Goal: Task Accomplishment & Management: Use online tool/utility

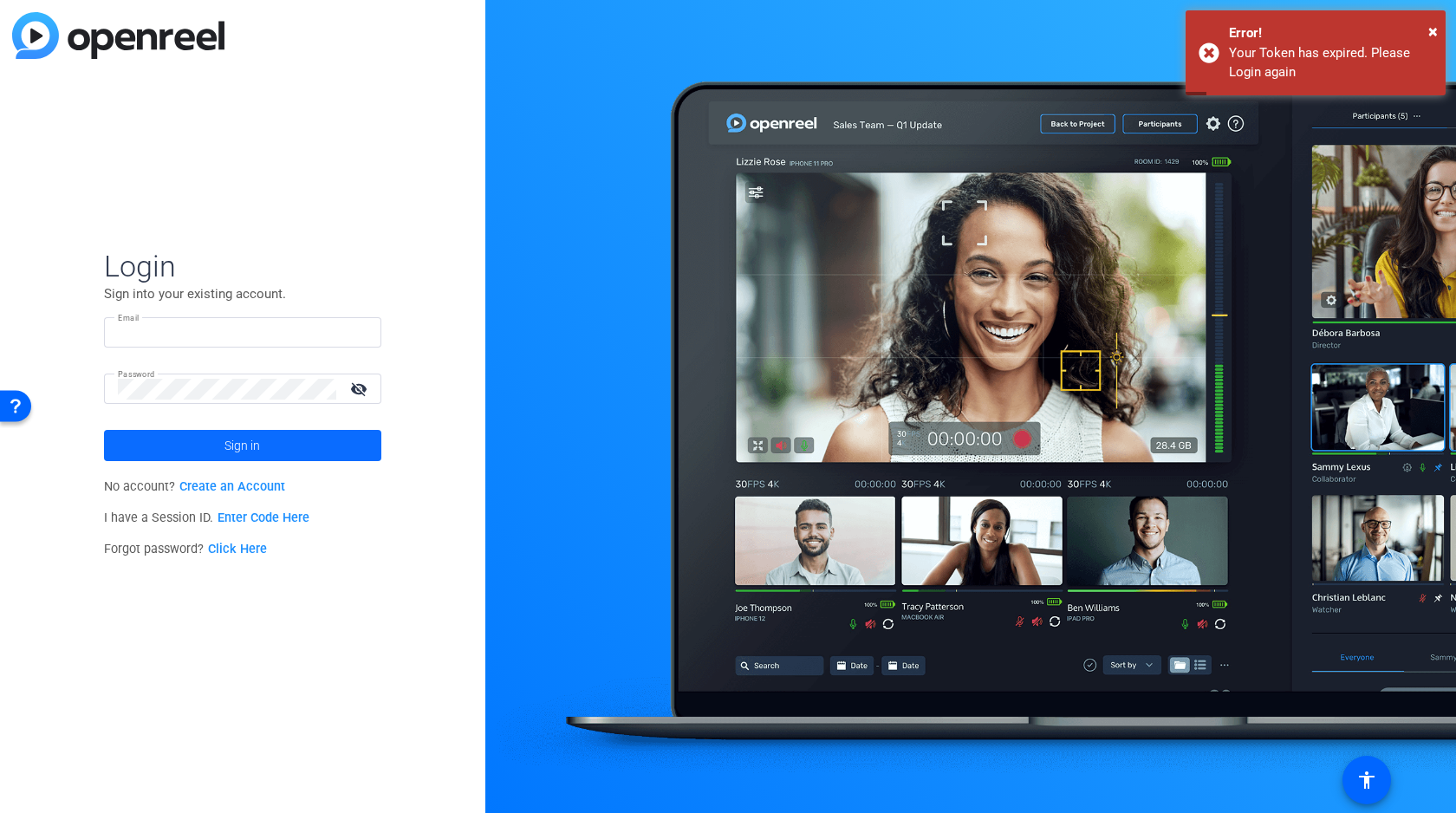
type input "[PERSON_NAME][EMAIL_ADDRESS][DOMAIN_NAME]"
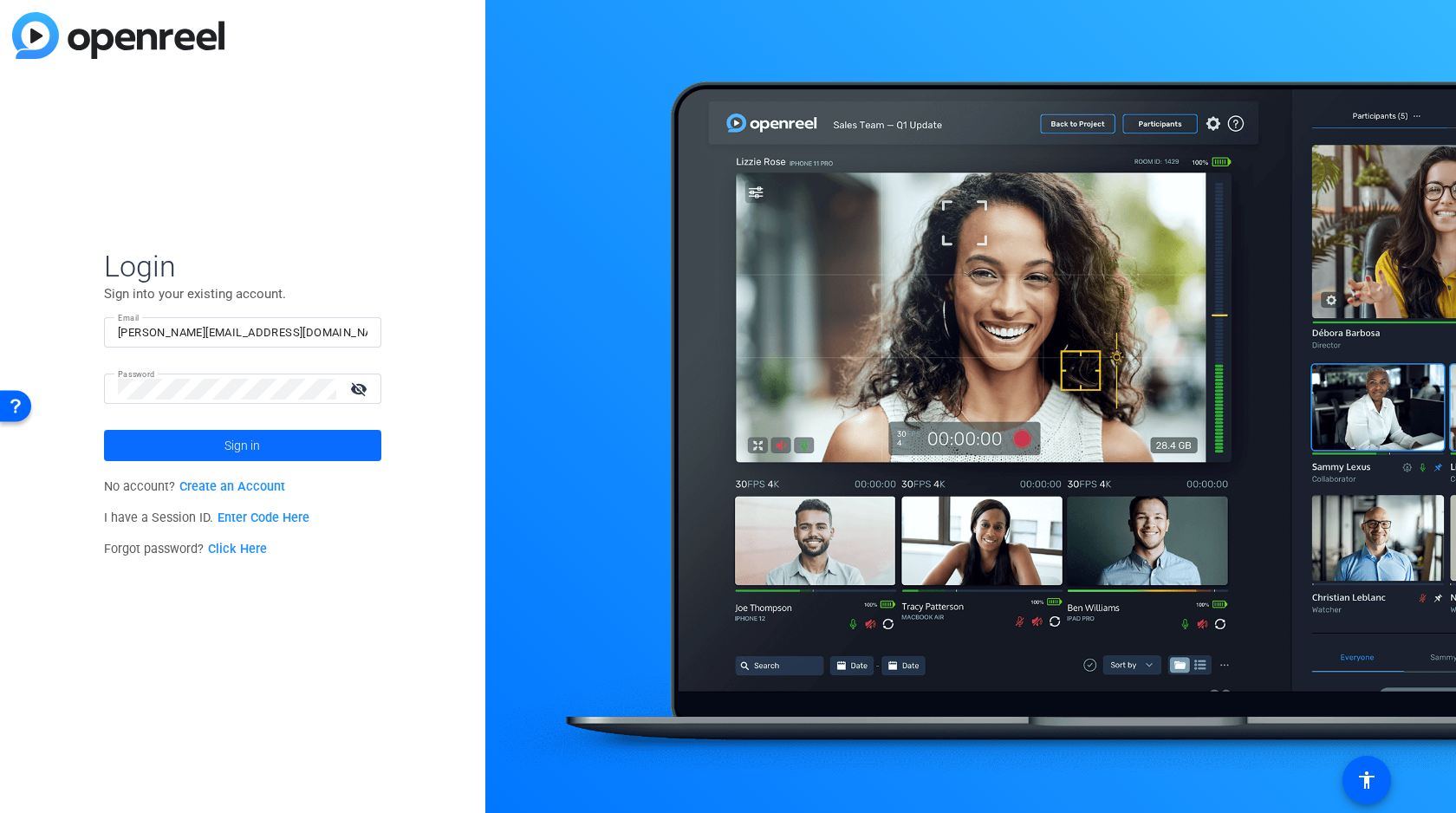
click at [259, 442] on span "Sign in" at bounding box center [242, 445] width 36 height 43
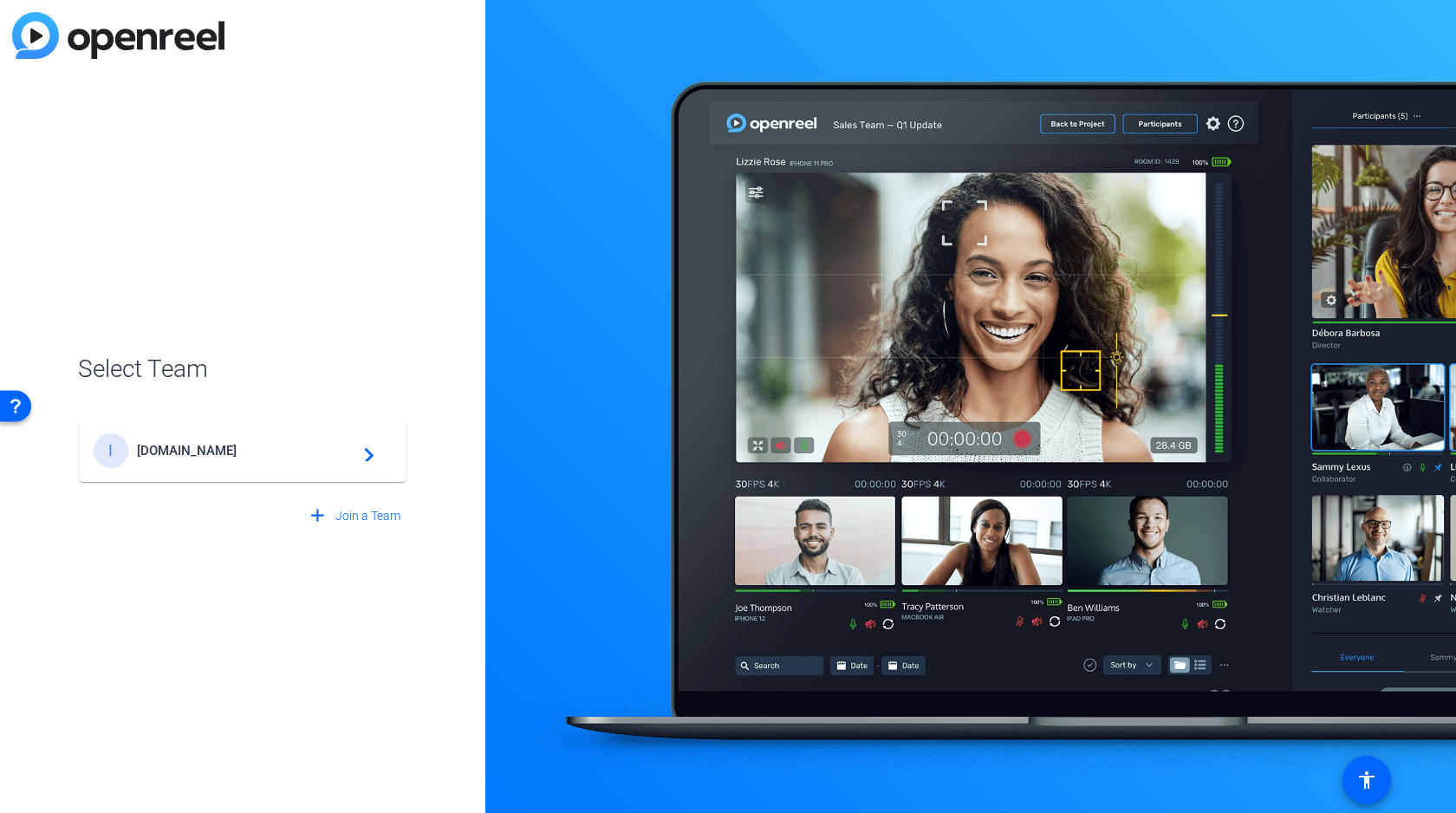
click at [223, 451] on span "[DOMAIN_NAME]" at bounding box center [245, 450] width 217 height 16
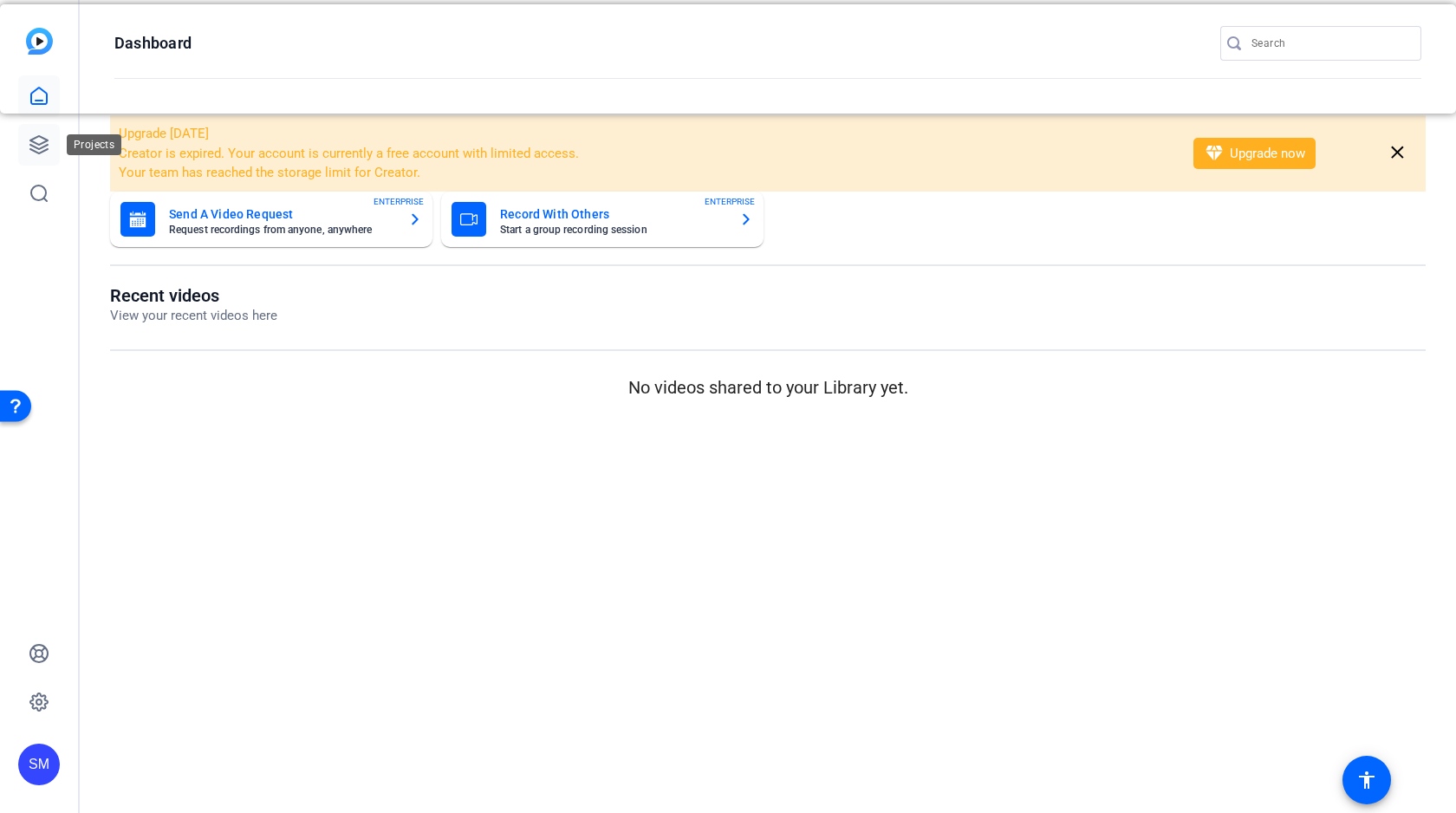
click at [36, 153] on icon at bounding box center [38, 145] width 21 height 21
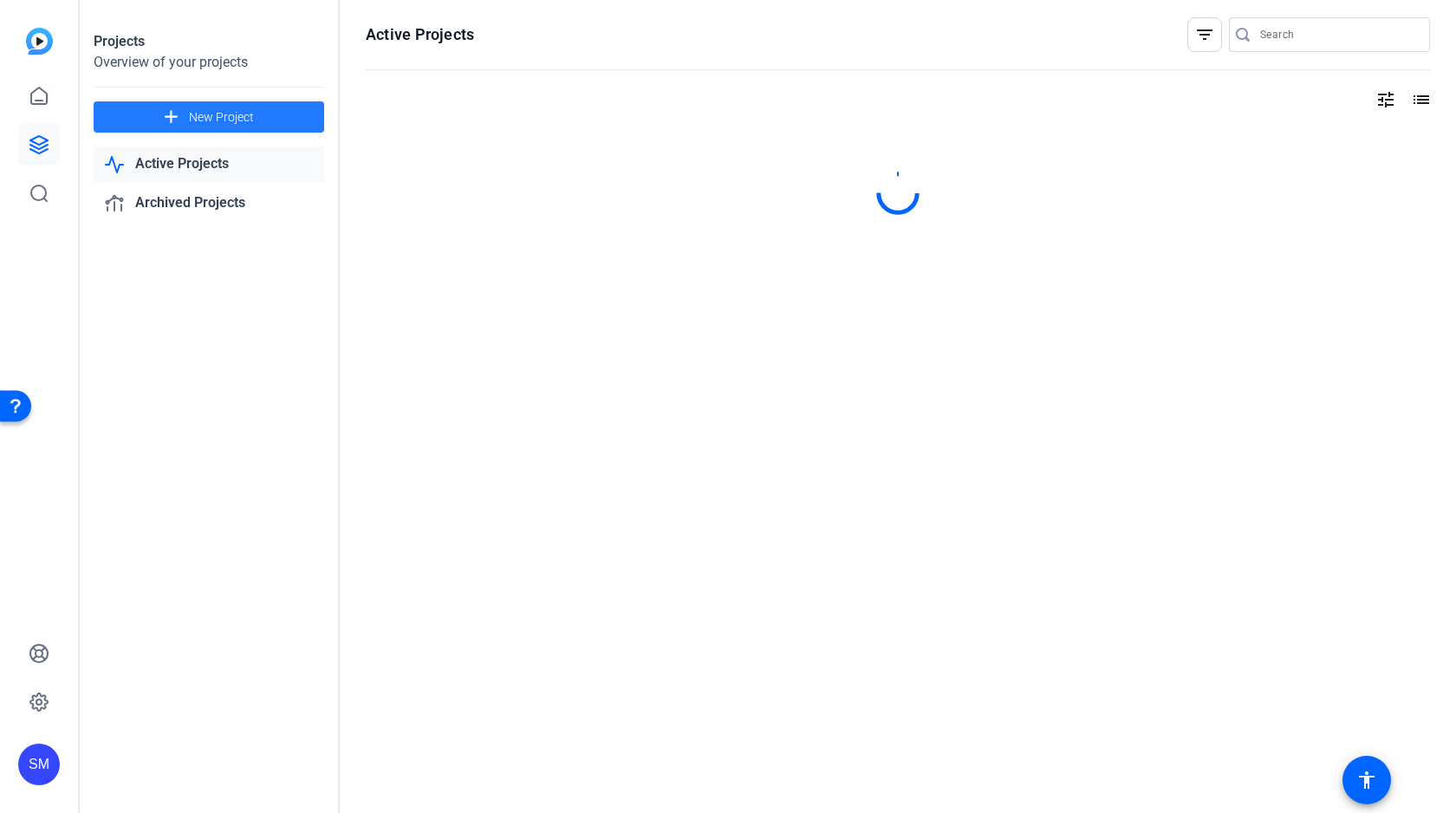
click at [244, 119] on span "New Project" at bounding box center [221, 117] width 65 height 18
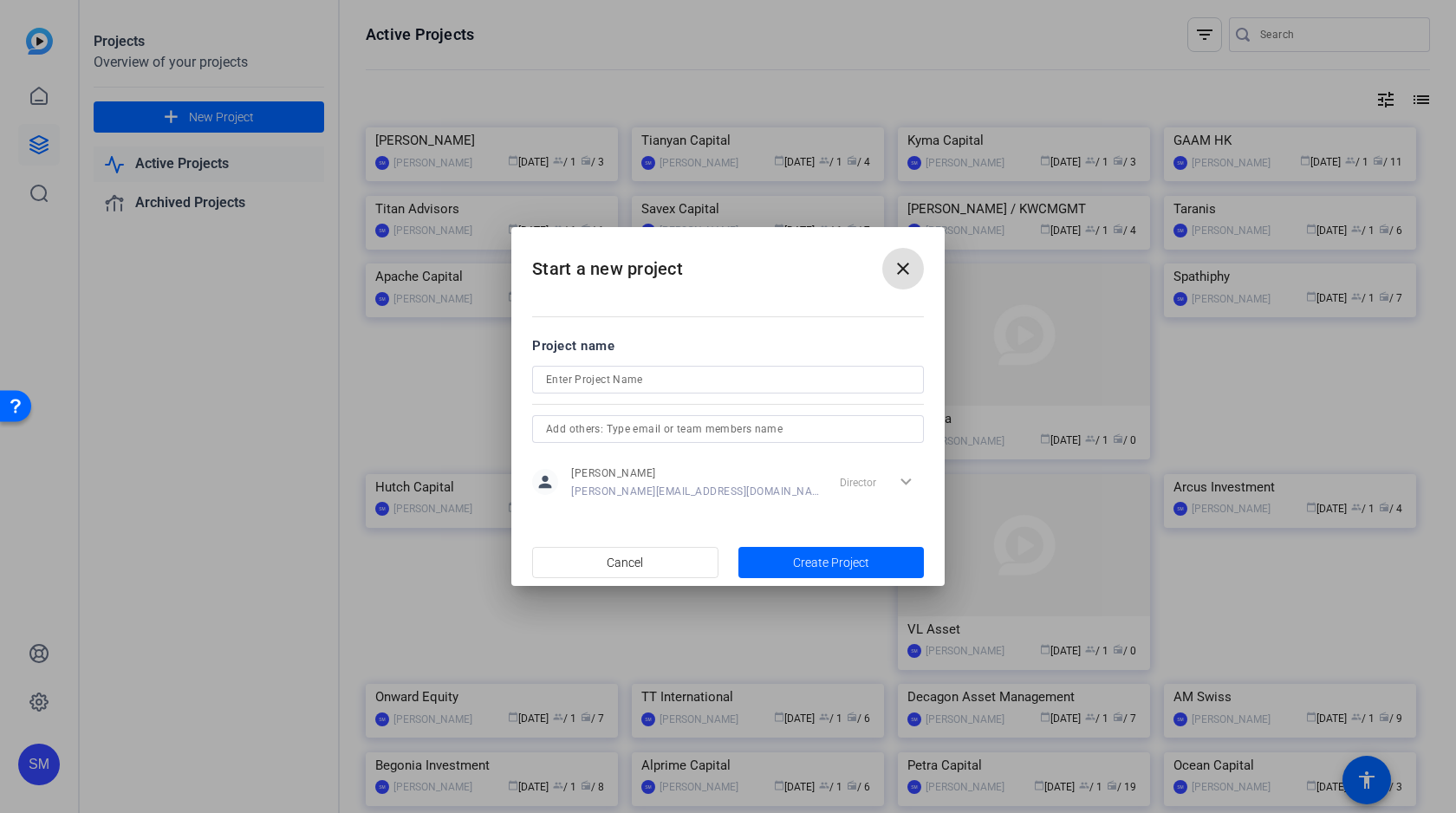
click at [610, 380] on input at bounding box center [727, 379] width 364 height 21
type input "[PERSON_NAME][GEOGRAPHIC_DATA]"
click at [820, 563] on span "Create Project" at bounding box center [831, 563] width 76 height 18
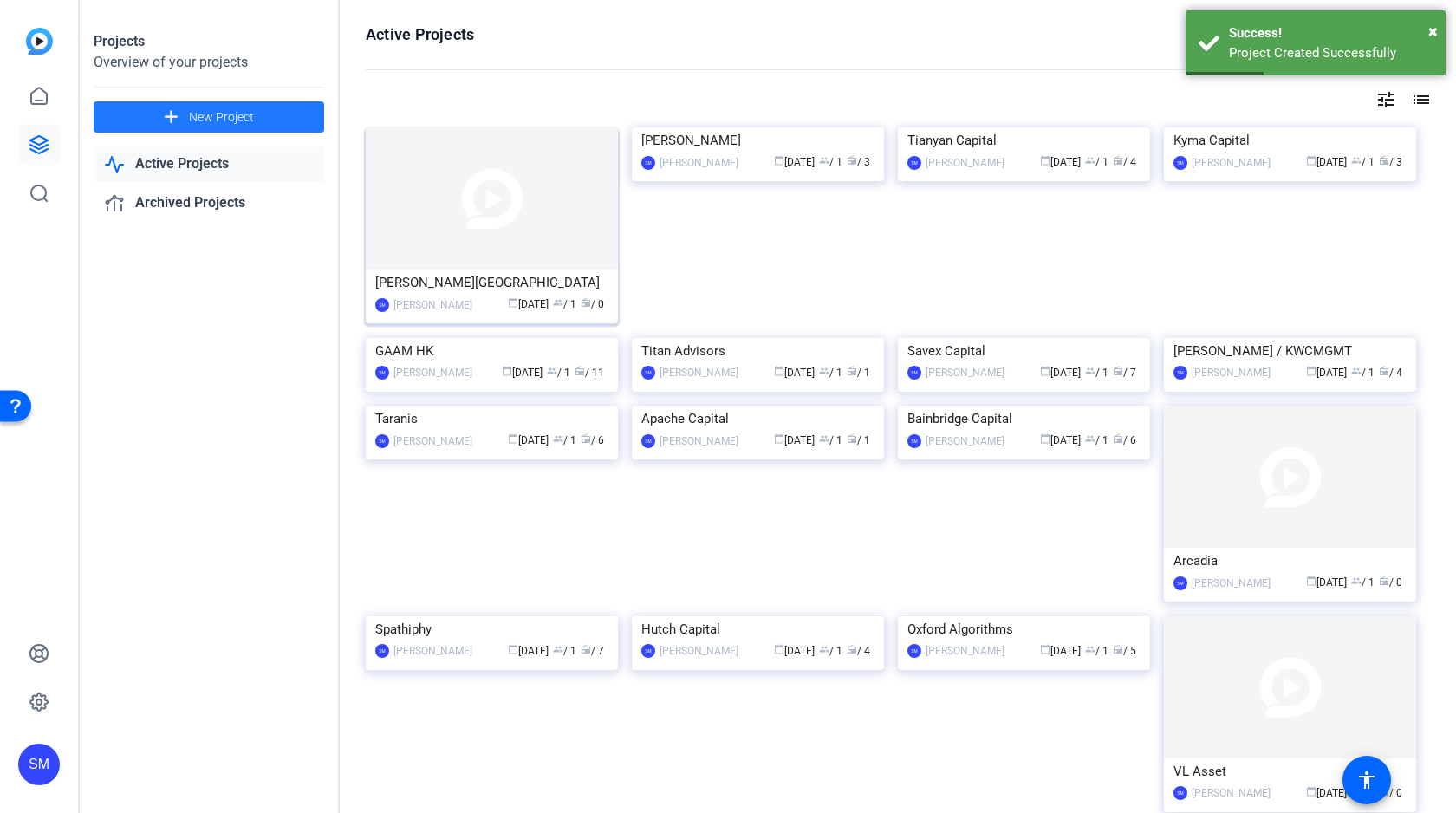
click at [505, 201] on img at bounding box center [491, 198] width 252 height 142
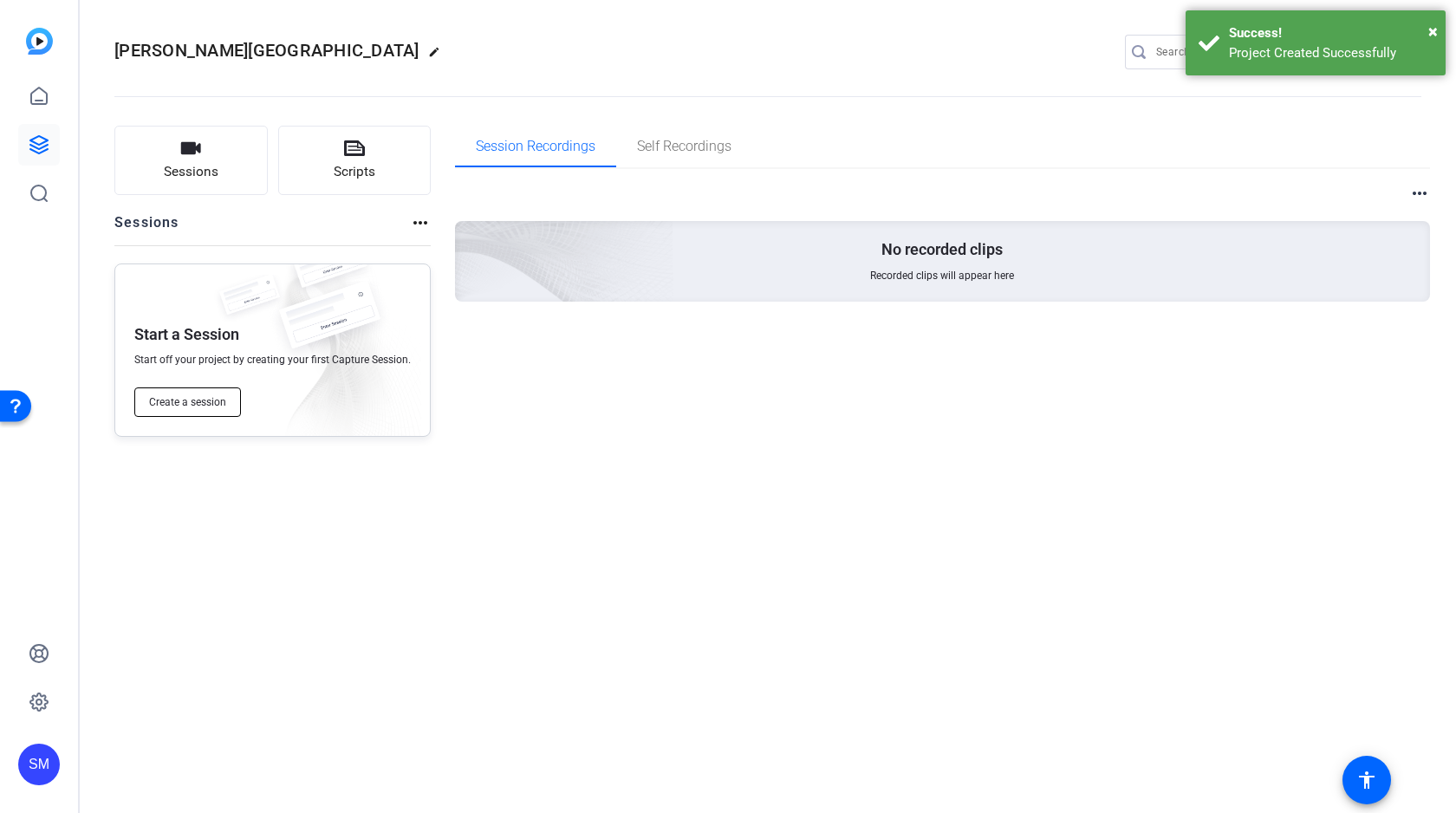
click at [182, 395] on span "Create a session" at bounding box center [188, 401] width 77 height 14
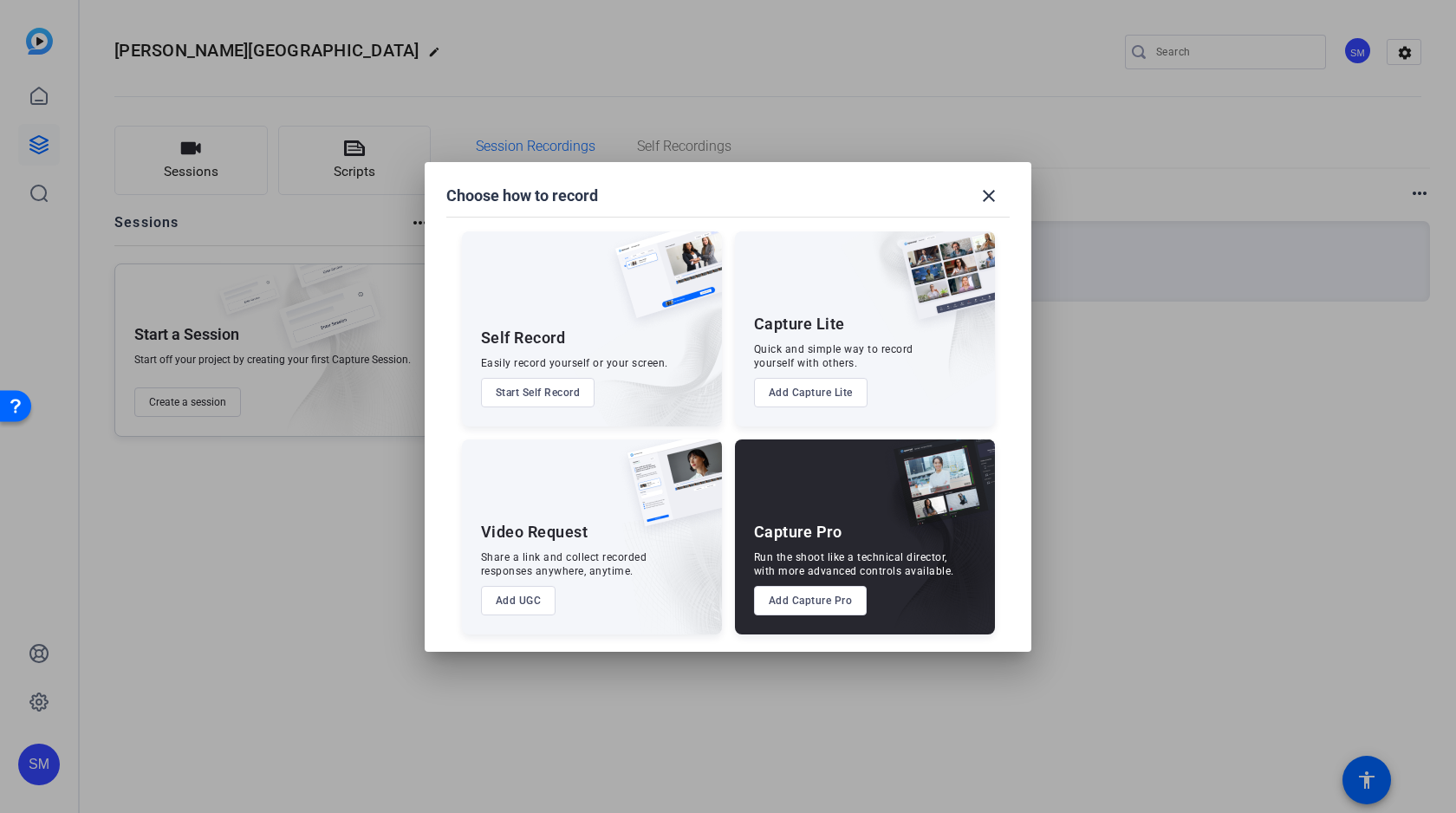
click at [814, 604] on button "Add Capture Pro" at bounding box center [810, 601] width 114 height 29
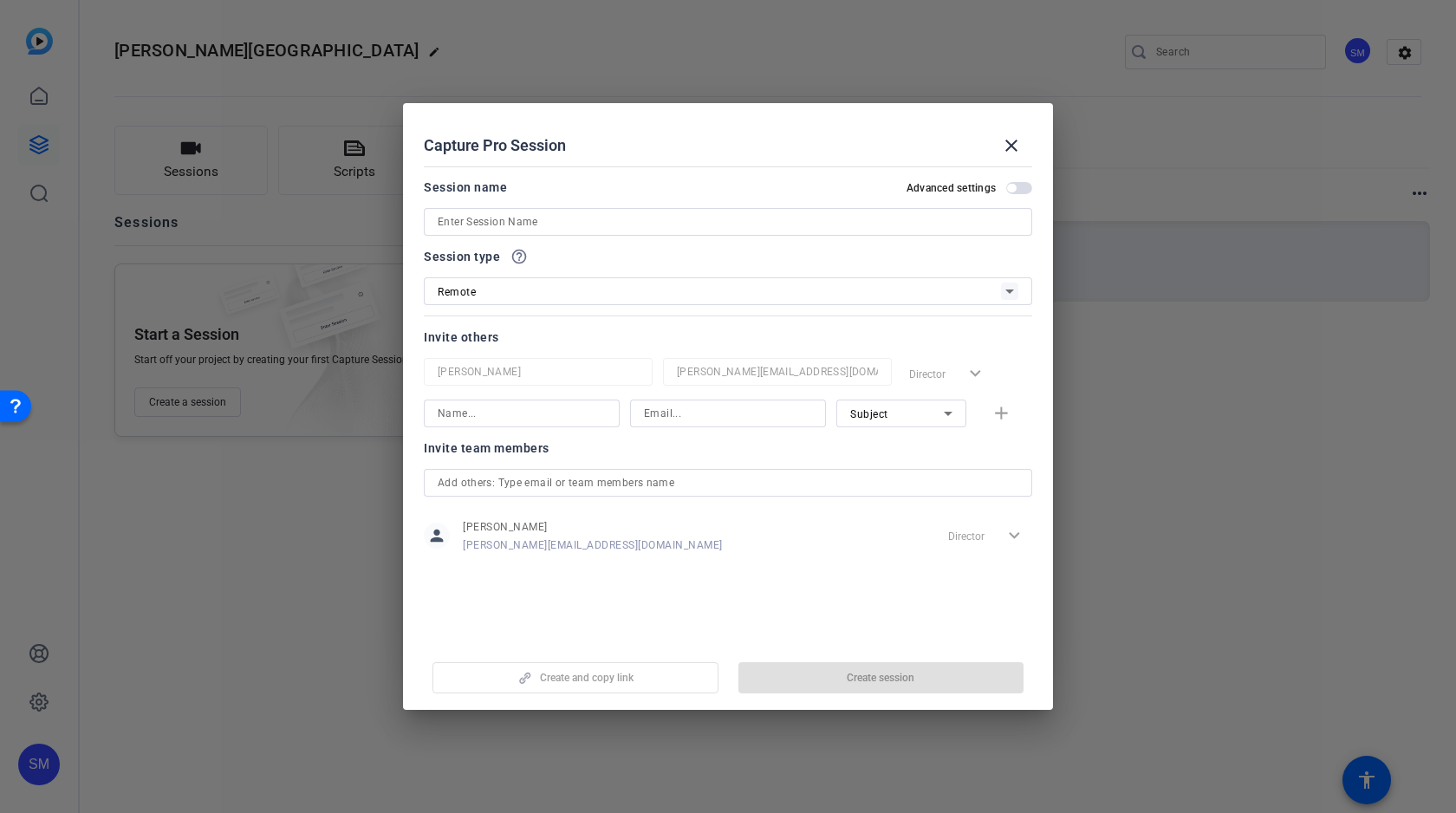
click at [647, 215] on input at bounding box center [728, 222] width 581 height 21
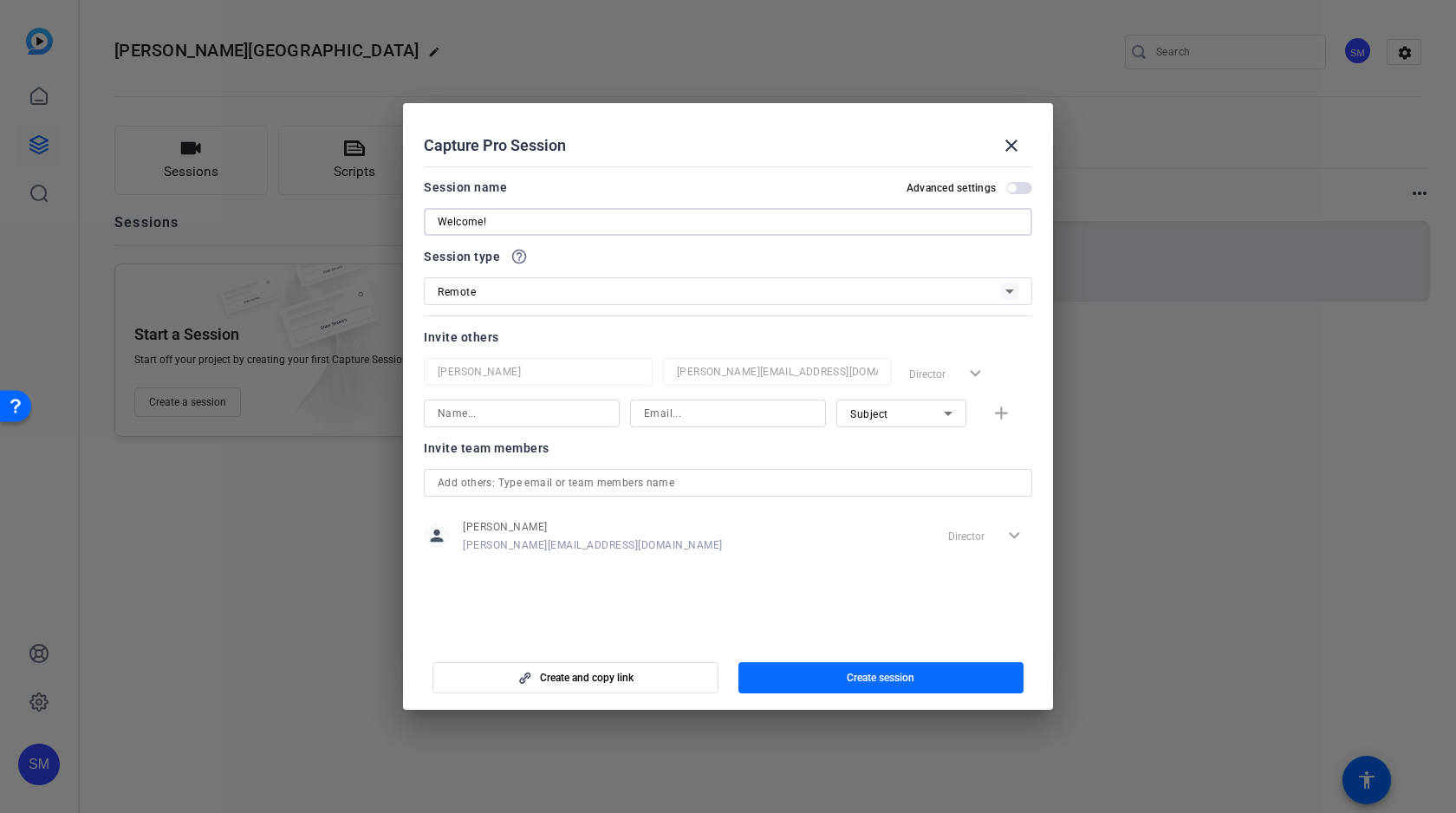
type input "Welcome!"
click at [895, 671] on span "Create session" at bounding box center [880, 677] width 68 height 14
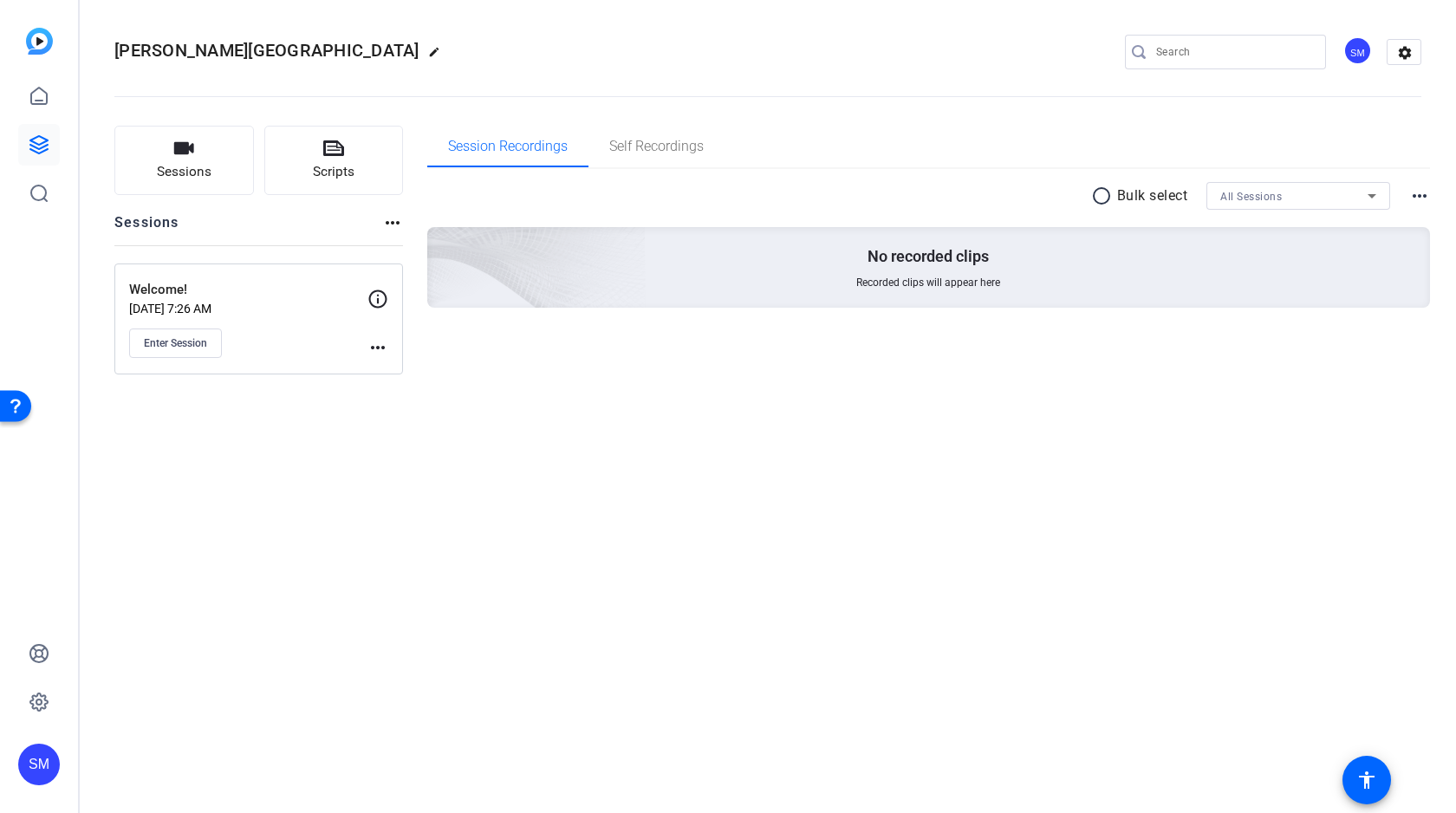
click at [383, 344] on mat-icon "more_horiz" at bounding box center [377, 347] width 21 height 21
click at [411, 372] on span "Edit Session" at bounding box center [420, 373] width 79 height 21
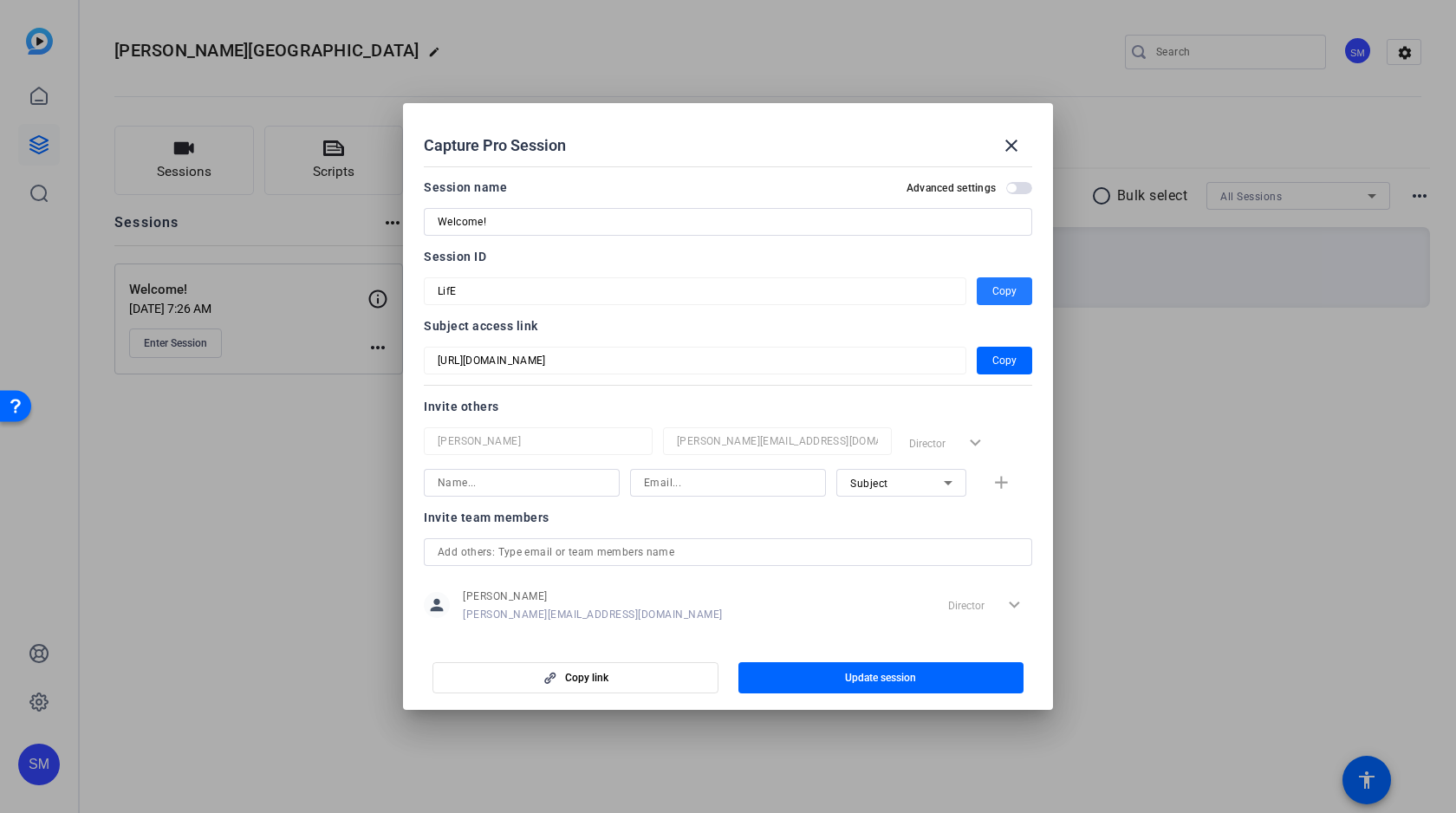
click at [1007, 284] on span "Copy" at bounding box center [1004, 291] width 24 height 21
click at [998, 363] on span "Copy" at bounding box center [1004, 360] width 24 height 21
